Goal: Task Accomplishment & Management: Complete application form

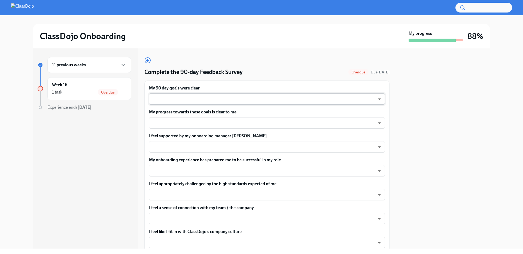
click at [228, 99] on body "ClassDojo Onboarding My progress 88% 11 previous weeks Week 16 1 task Overdue E…" at bounding box center [261, 127] width 523 height 254
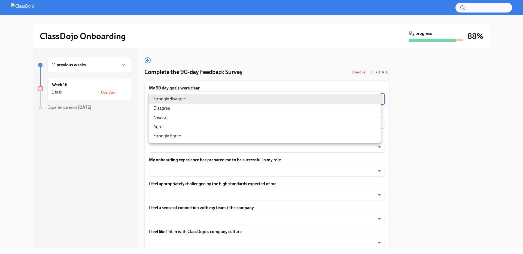
click at [171, 135] on li "Strongly Agree" at bounding box center [265, 136] width 232 height 9
type input "eNPISeX8v"
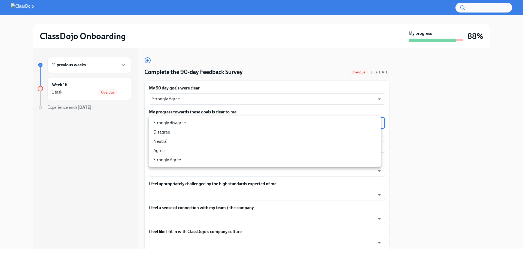
click at [194, 122] on body "ClassDojo Onboarding My progress 88% 11 previous weeks Week 16 1 task Overdue E…" at bounding box center [261, 127] width 523 height 254
click at [194, 161] on li "Strongly Agree" at bounding box center [265, 159] width 232 height 9
type input "eNPISeX8v"
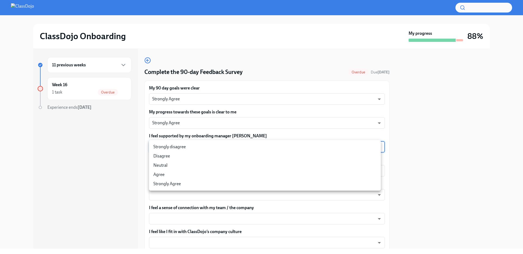
click at [182, 151] on body "ClassDojo Onboarding My progress 88% 11 previous weeks Week 16 1 task Overdue E…" at bounding box center [261, 127] width 523 height 254
click at [178, 184] on li "Strongly Agree" at bounding box center [265, 183] width 232 height 9
type input "eNPISeX8v"
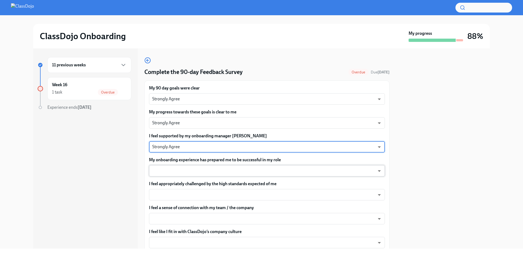
click at [175, 167] on body "ClassDojo Onboarding My progress 88% 11 previous weeks Week 16 1 task Overdue E…" at bounding box center [261, 127] width 523 height 254
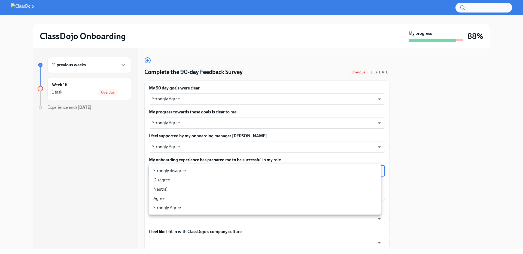
click at [178, 211] on li "Strongly Agree" at bounding box center [265, 207] width 232 height 9
type input "eNPISeX8v"
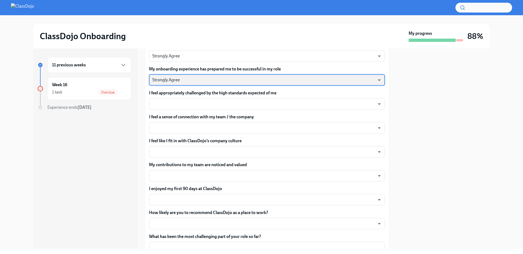
scroll to position [111, 0]
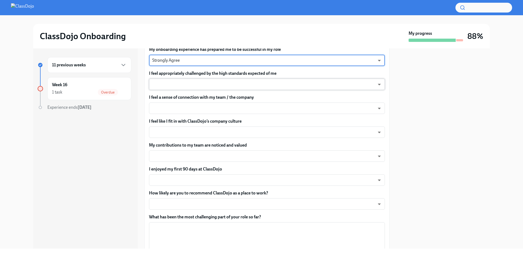
click at [259, 88] on body "ClassDojo Onboarding My progress 88% 11 previous weeks Week 16 1 task Overdue E…" at bounding box center [261, 127] width 523 height 254
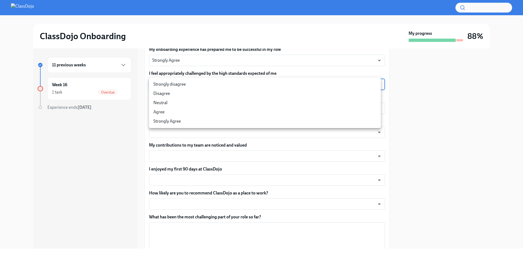
click at [256, 113] on li "Agree" at bounding box center [265, 112] width 232 height 9
type input "pHQLpks29"
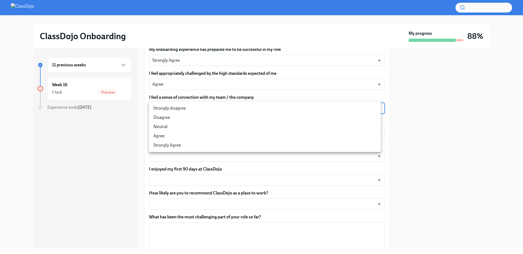
click at [231, 109] on body "ClassDojo Onboarding My progress 88% 11 previous weeks Week 16 1 task Overdue E…" at bounding box center [261, 127] width 523 height 254
click at [231, 141] on li "Strongly Agree" at bounding box center [265, 145] width 232 height 9
type input "eNPISeX8v"
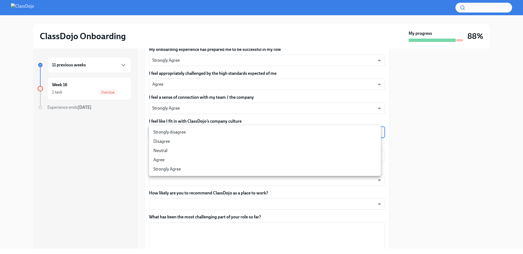
click at [231, 134] on body "ClassDojo Onboarding My progress 88% 11 previous weeks Week 16 1 task Overdue E…" at bounding box center [261, 127] width 523 height 254
click at [204, 170] on li "Strongly Agree" at bounding box center [265, 169] width 232 height 9
type input "eNPISeX8v"
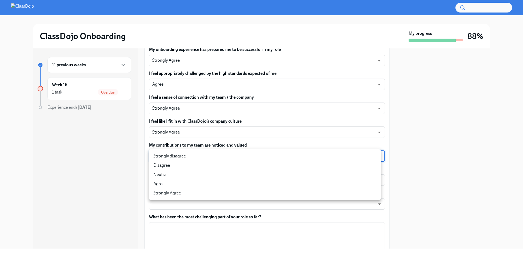
click at [216, 156] on body "ClassDojo Onboarding My progress 88% 11 previous weeks Week 16 1 task Overdue E…" at bounding box center [261, 127] width 523 height 254
click at [205, 189] on li "Strongly Agree" at bounding box center [265, 193] width 232 height 9
type input "eNPISeX8v"
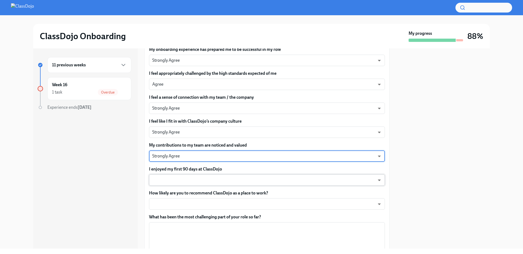
click at [205, 182] on body "ClassDojo Onboarding My progress 88% 11 previous weeks Week 16 1 task Overdue E…" at bounding box center [261, 127] width 523 height 254
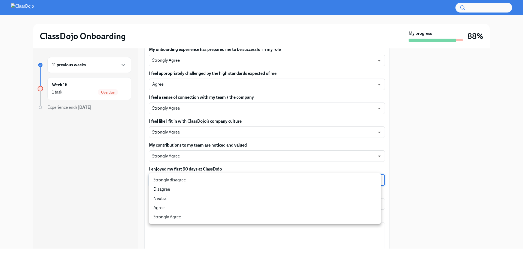
click at [199, 218] on li "Strongly Agree" at bounding box center [265, 217] width 232 height 9
type input "eNPISeX8v"
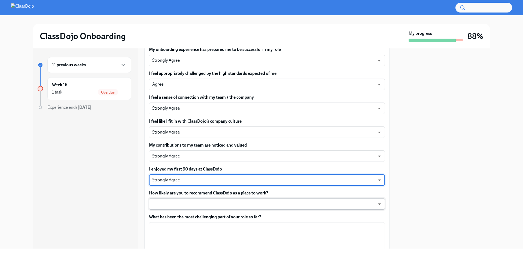
click at [187, 205] on body "ClassDojo Onboarding My progress 88% 11 previous weeks Week 16 1 task Overdue E…" at bounding box center [261, 127] width 523 height 254
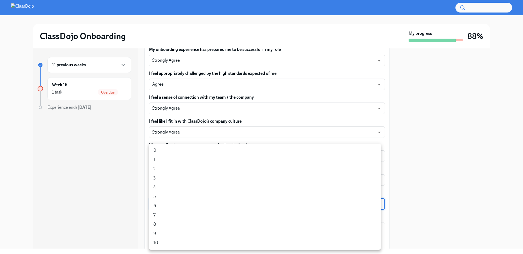
click at [182, 247] on li "10" at bounding box center [265, 243] width 232 height 9
type input "au_HLrLt9"
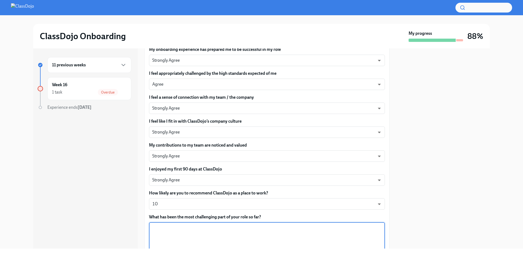
drag, startPoint x: 185, startPoint y: 233, endPoint x: 173, endPoint y: 224, distance: 14.8
click at [185, 233] on textarea "What has been the most challenging part of your role so far?" at bounding box center [266, 238] width 229 height 26
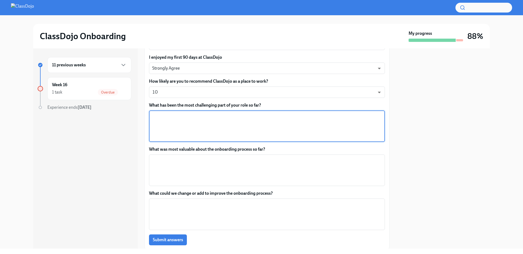
scroll to position [241, 0]
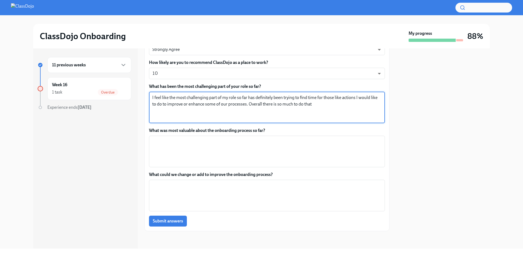
click at [303, 105] on textarea "I feel like the most challenging part of my role so far has definitely been try…" at bounding box center [266, 107] width 229 height 26
click at [352, 103] on textarea "I feel like the most challenging part of my role so far has definitely been try…" at bounding box center [266, 107] width 229 height 26
click at [232, 111] on textarea "I feel like the most challenging part of my role so far has definitely been try…" at bounding box center [266, 107] width 229 height 26
click at [0, 0] on lt-div ", but Ignore" at bounding box center [0, 0] width 0 height 0
click at [0, 0] on lt-span ", but" at bounding box center [0, 0] width 0 height 0
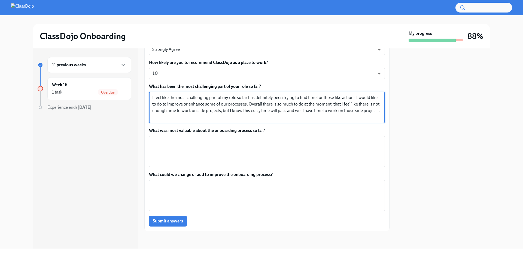
click at [297, 111] on textarea "I feel like the most challenging part of my role so far has definitely been try…" at bounding box center [266, 107] width 229 height 26
click at [0, 0] on lt-strong "," at bounding box center [0, 0] width 0 height 0
type textarea "I feel like the most challenging part of my role so far has definitely been try…"
click at [232, 151] on textarea "What was most valuable about the onboarding process so far?" at bounding box center [266, 152] width 229 height 26
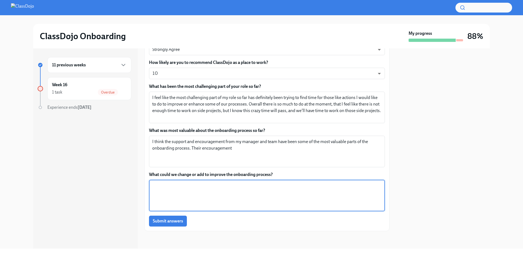
click at [155, 193] on textarea "What could we change or add to improve the onboarding process?" at bounding box center [266, 196] width 229 height 26
click at [242, 149] on textarea "I think the support and encouragement from my manager and team have been some o…" at bounding box center [266, 152] width 229 height 26
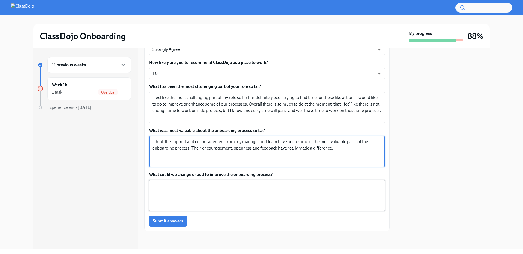
type textarea "I think the support and encouragement from my manager and team have been some o…"
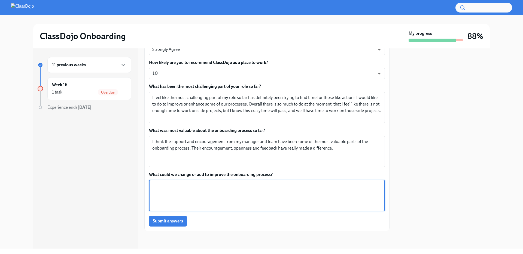
click at [239, 200] on textarea "What could we change or add to improve the onboarding process?" at bounding box center [266, 196] width 229 height 26
type textarea "I don't think there's anything specific as everything has been great!"
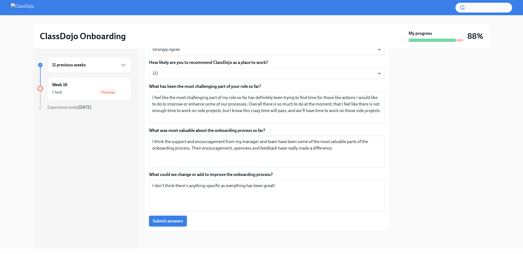
click at [174, 223] on span "Submit answers" at bounding box center [168, 221] width 30 height 5
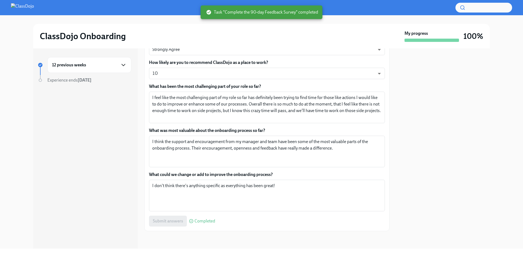
click at [126, 66] on icon "button" at bounding box center [123, 65] width 7 height 7
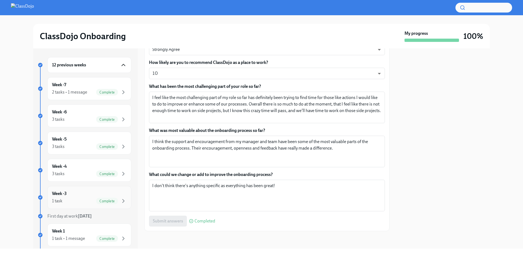
scroll to position [193, 0]
